Goal: Information Seeking & Learning: Understand process/instructions

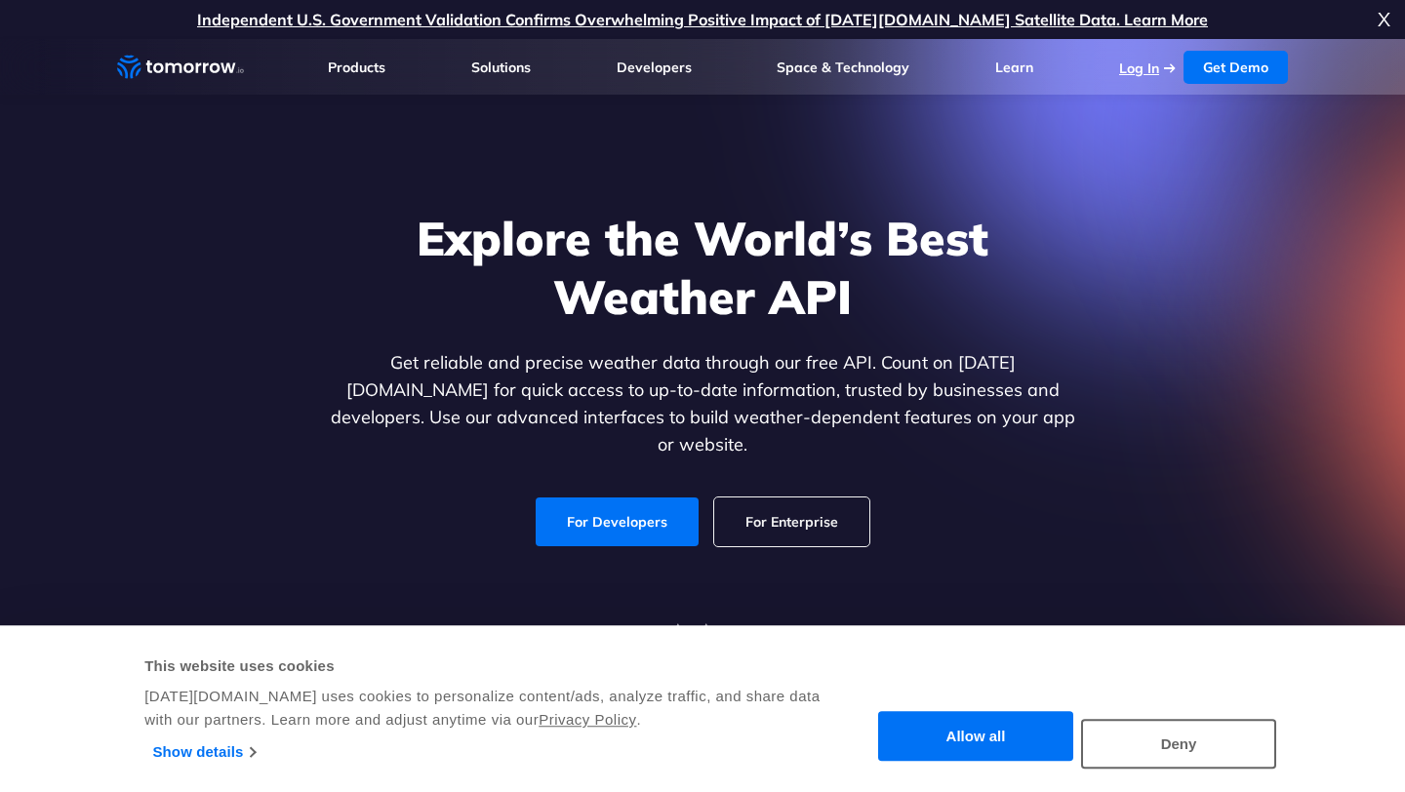
click at [1145, 72] on link "Log In" at bounding box center [1139, 69] width 40 height 18
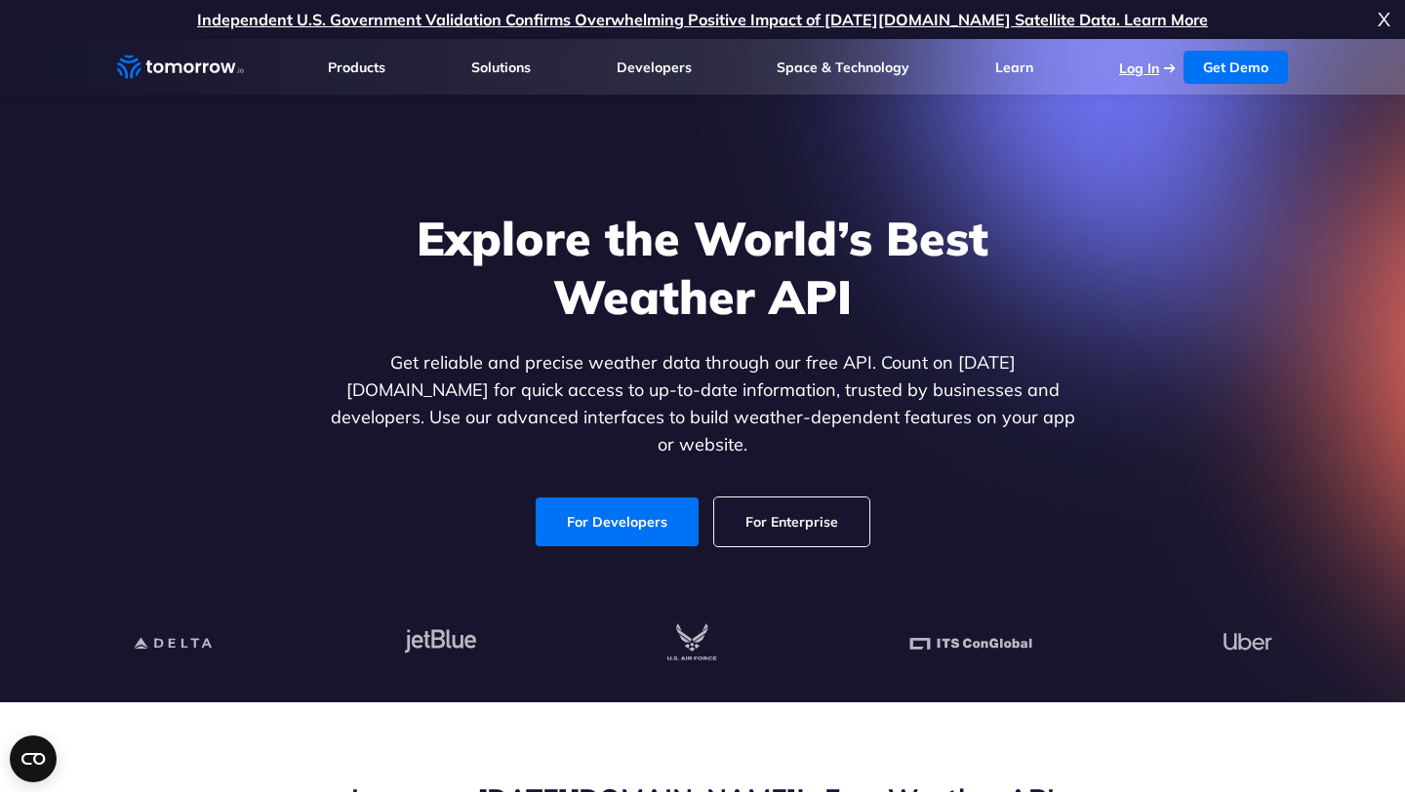
click at [1125, 66] on link "Log In" at bounding box center [1139, 69] width 40 height 18
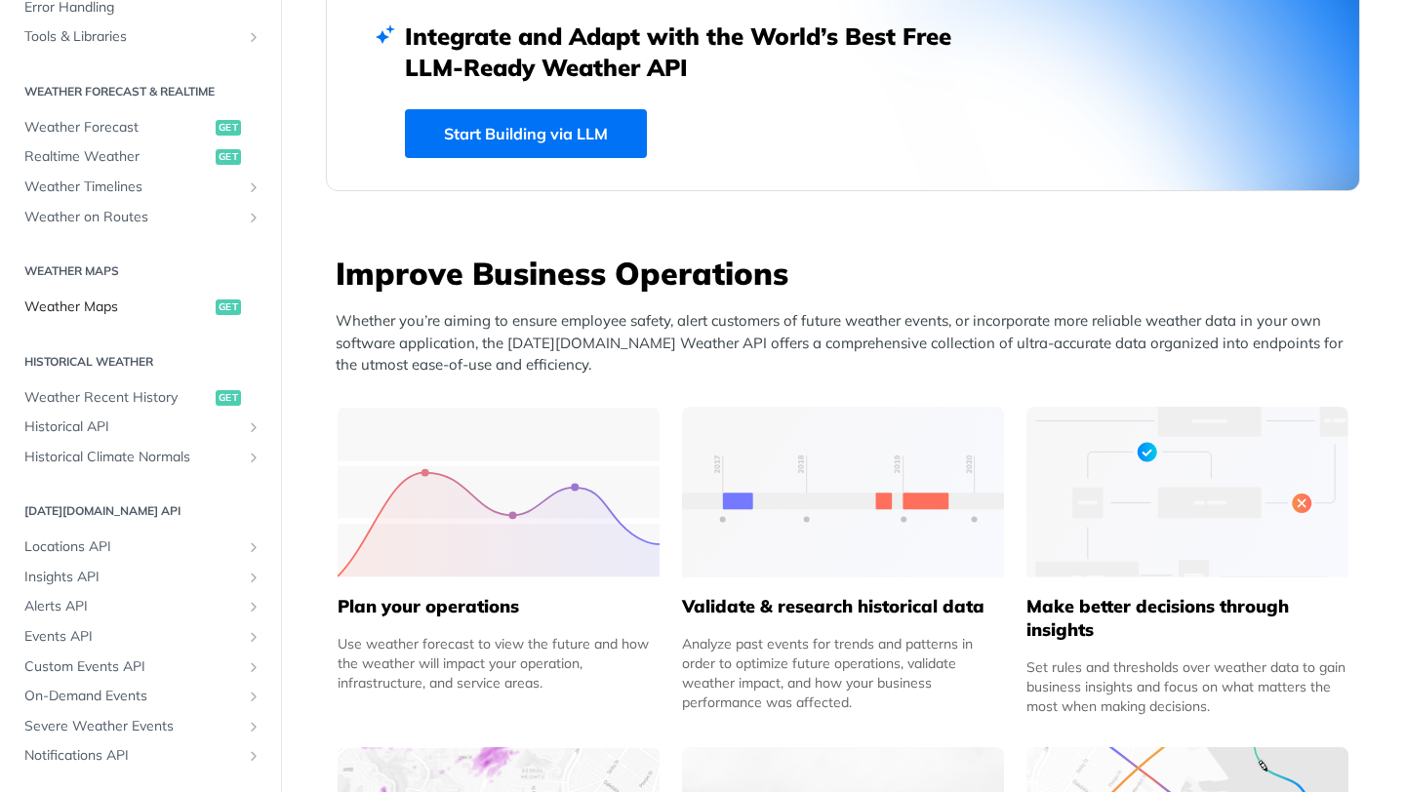
scroll to position [314, 0]
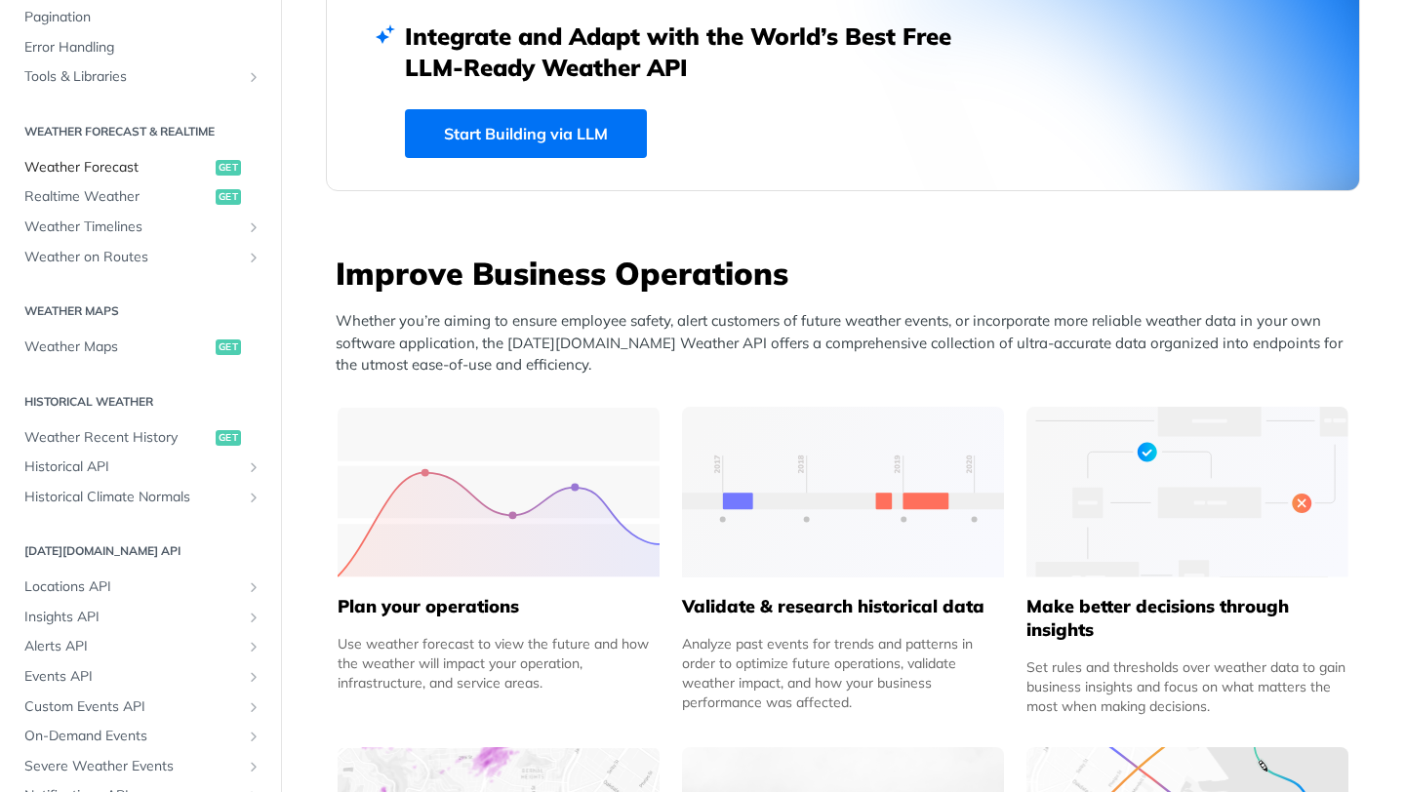
click at [140, 164] on span "Weather Forecast" at bounding box center [117, 168] width 186 height 20
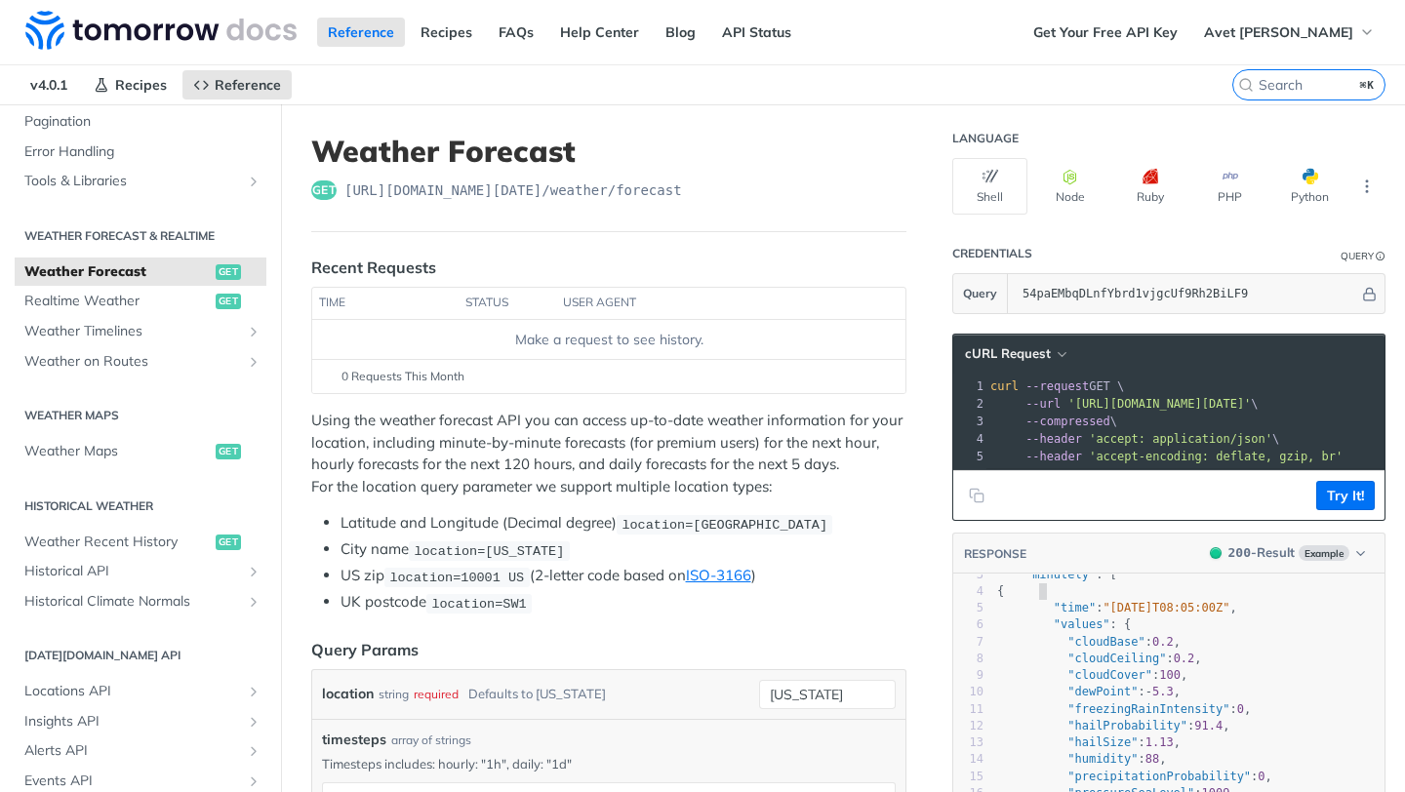
type textarea "{"
drag, startPoint x: 1039, startPoint y: 590, endPoint x: 1043, endPoint y: 630, distance: 40.2
click at [1060, 691] on span ""dewPoint" : - 5.3 ," at bounding box center [1088, 692] width 183 height 14
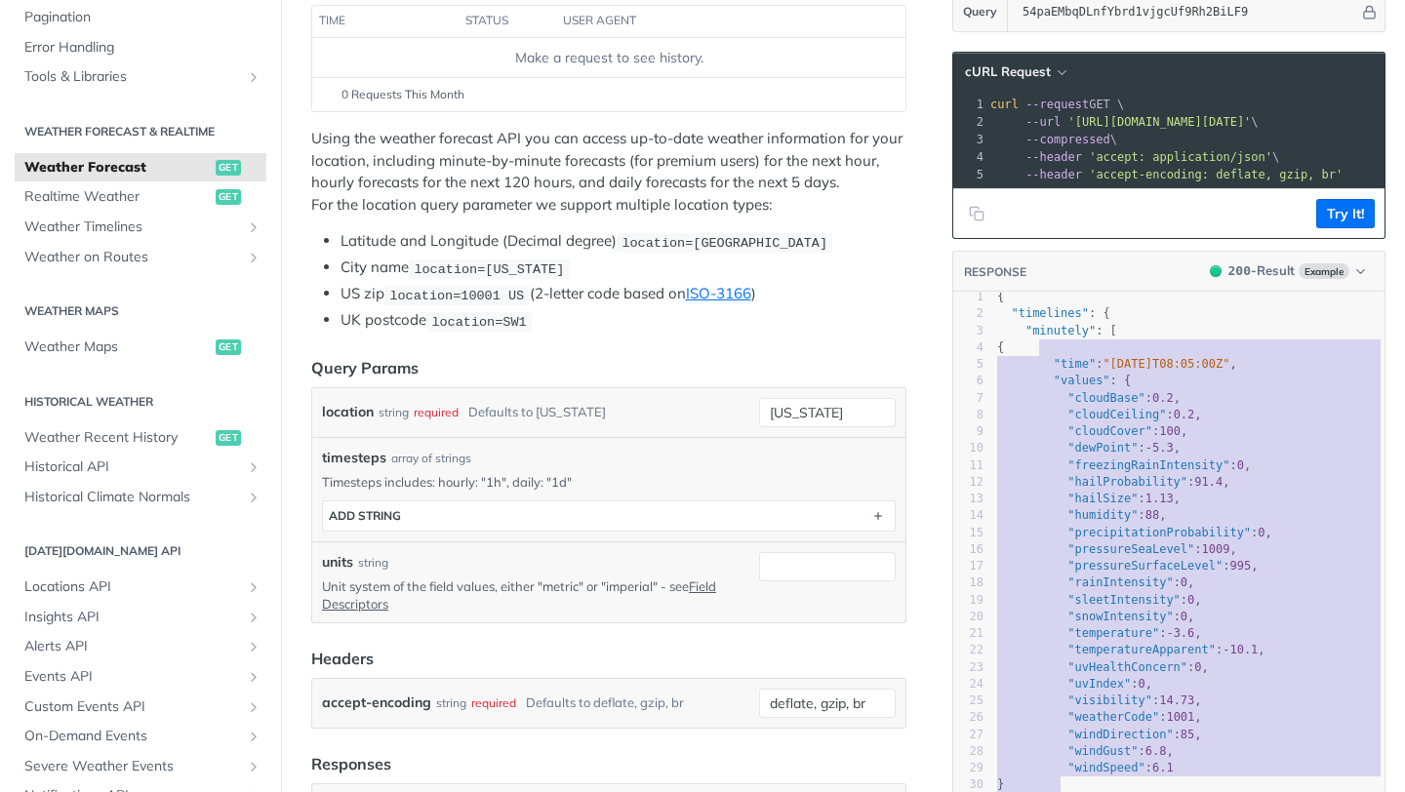
drag, startPoint x: 1040, startPoint y: 586, endPoint x: 1069, endPoint y: 780, distance: 195.4
click at [1069, 780] on div "1 { 2 "timelines" : { 3 "minutely" : [ 4 { 5 "time" : "2025-02-09T08:05:00Z" , …" at bounding box center [1188, 684] width 391 height 791
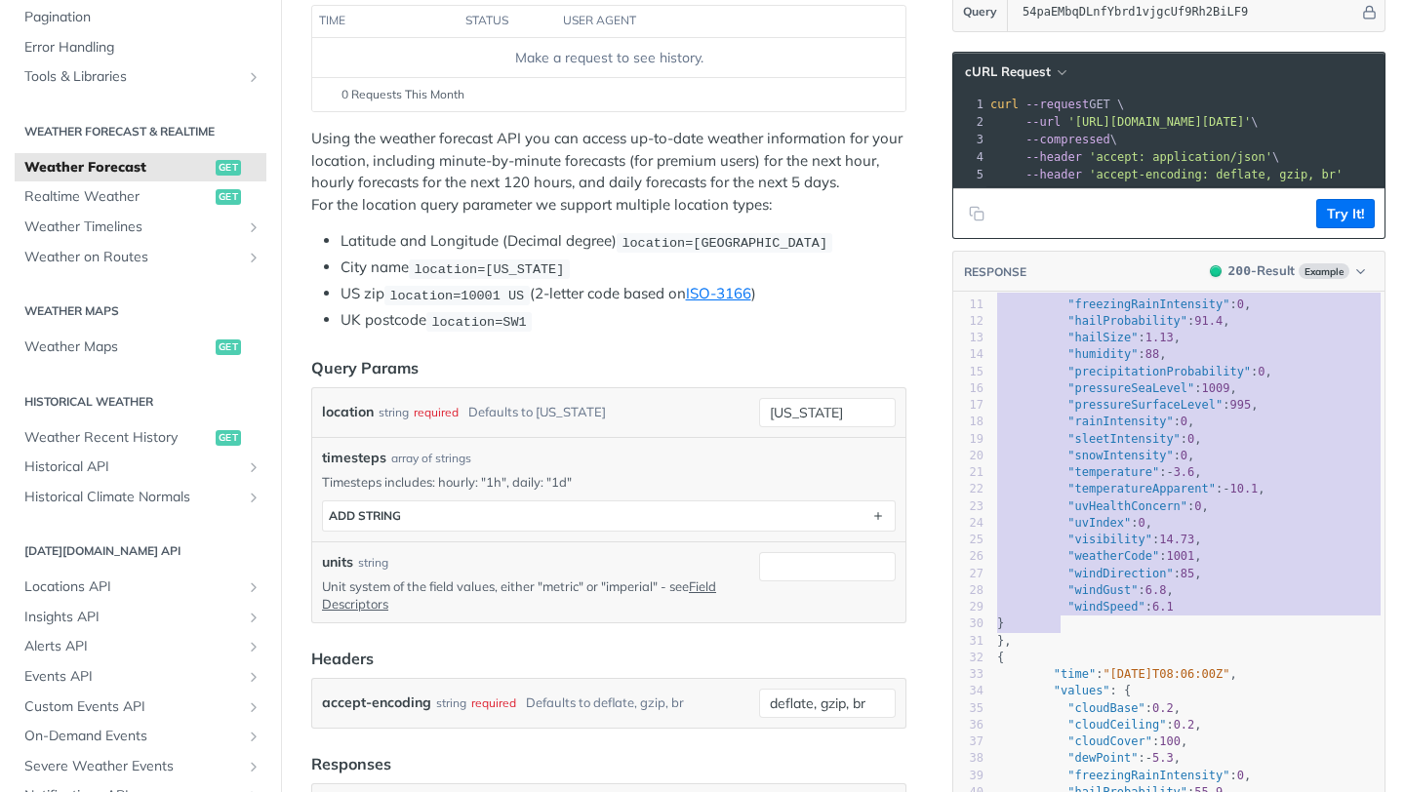
type textarea "{ "time": "2025-02-09T08:05:00Z", "values": { "cloudBase": 0.2, "cloudCeiling":…"
